Goal: Task Accomplishment & Management: Manage account settings

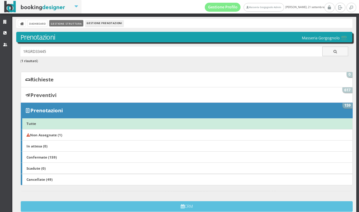
click at [74, 26] on link "Gestione Struttura" at bounding box center [66, 23] width 34 height 6
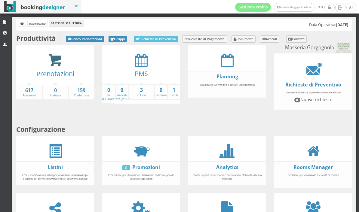
click at [57, 58] on icon at bounding box center [55, 60] width 14 height 14
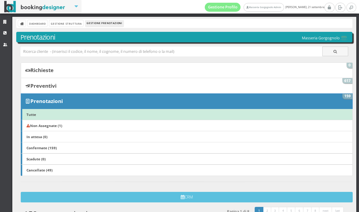
click at [62, 127] on b "Non Assegnate (1)" at bounding box center [44, 125] width 36 height 5
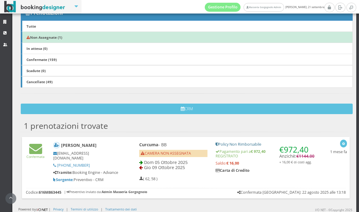
scroll to position [98, 0]
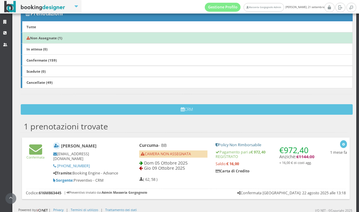
click at [270, 165] on div "€ 972,40 Anzichè: € 1144,00 + 16,00 € di costi agg. Policy Non Rimborsabile Pag…" at bounding box center [265, 160] width 107 height 40
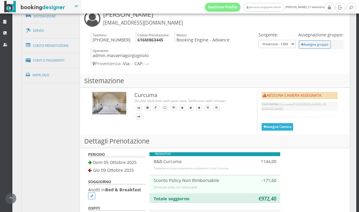
click at [288, 123] on button "Assegna Camera" at bounding box center [277, 127] width 32 height 8
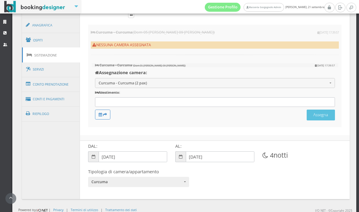
click at [198, 104] on div at bounding box center [215, 102] width 240 height 10
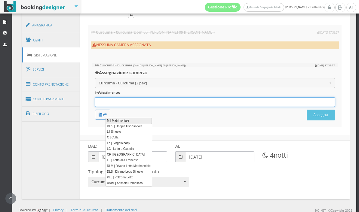
click at [129, 121] on link "M | Matrimoniale" at bounding box center [128, 121] width 46 height 6
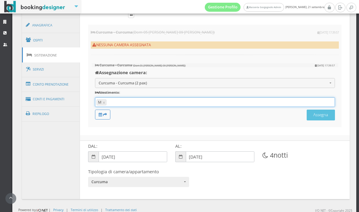
type input "M"
click at [322, 120] on button "Assegna" at bounding box center [320, 115] width 28 height 11
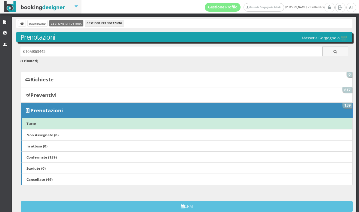
click at [73, 25] on link "Gestione Struttura" at bounding box center [66, 23] width 34 height 6
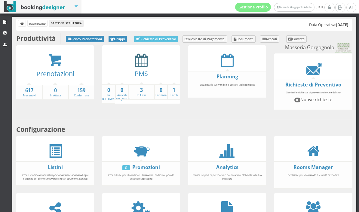
click at [136, 61] on icon at bounding box center [141, 60] width 13 height 14
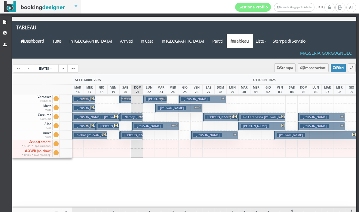
click at [212, 133] on h3 "Mashru Anokhi" at bounding box center [207, 135] width 29 height 5
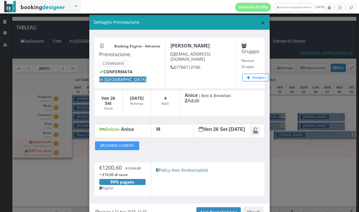
click at [260, 21] on span "×" at bounding box center [262, 22] width 5 height 11
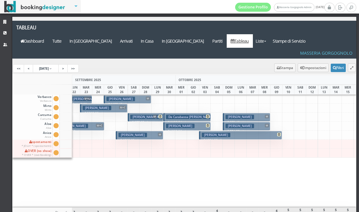
scroll to position [0, 114]
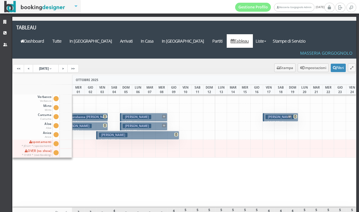
click at [274, 115] on h3 "Culbertson Lauren" at bounding box center [279, 117] width 29 height 5
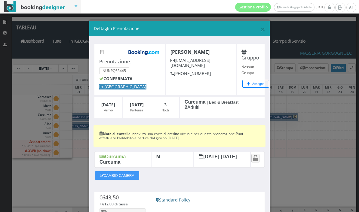
click at [262, 25] on span "×" at bounding box center [262, 28] width 5 height 11
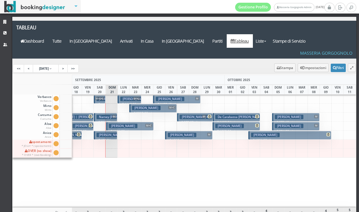
click at [183, 133] on h3 "Mashru Anokhi" at bounding box center [182, 135] width 29 height 5
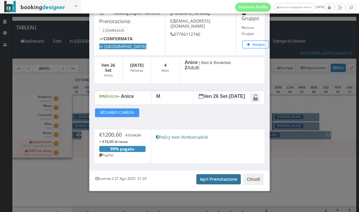
click at [217, 179] on link "Apri Prenotazione" at bounding box center [218, 179] width 44 height 10
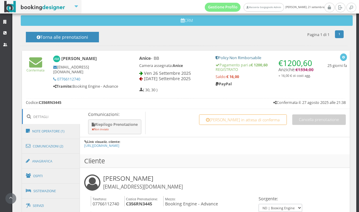
scroll to position [202, 0]
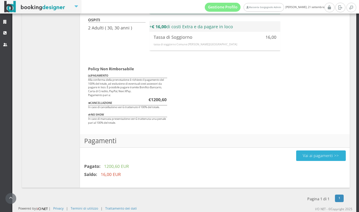
click at [324, 159] on button "Vai ai pagamenti >>" at bounding box center [321, 156] width 50 height 11
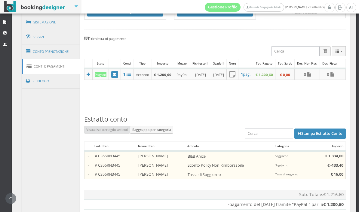
scroll to position [400, 0]
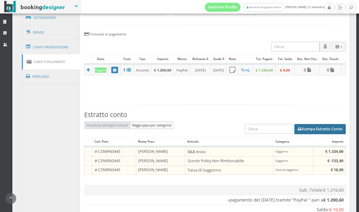
click at [324, 134] on button "Stampa Estratto Conto" at bounding box center [319, 129] width 51 height 10
